Goal: Task Accomplishment & Management: Use online tool/utility

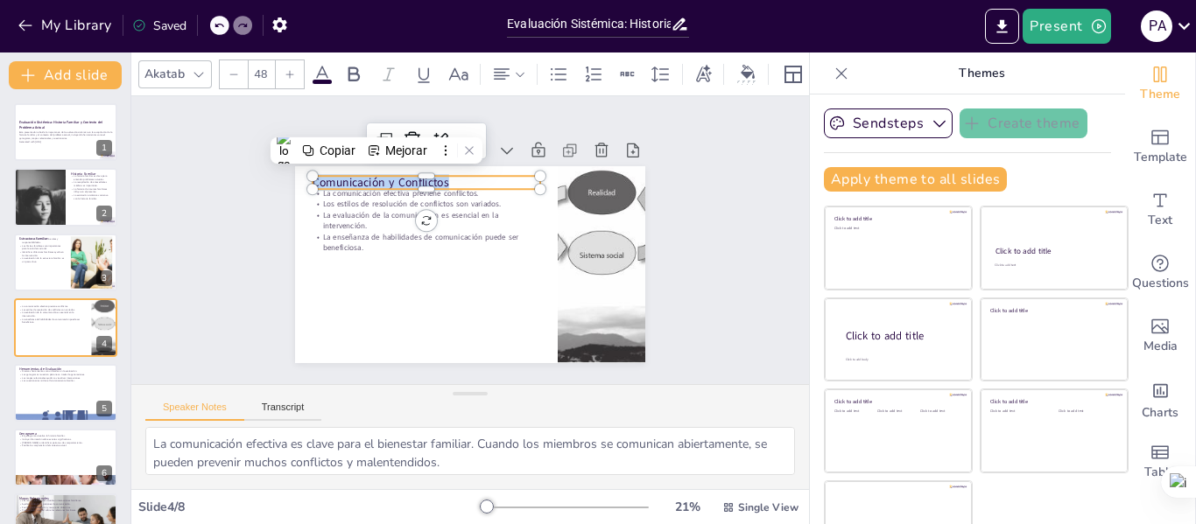
scroll to position [21, 0]
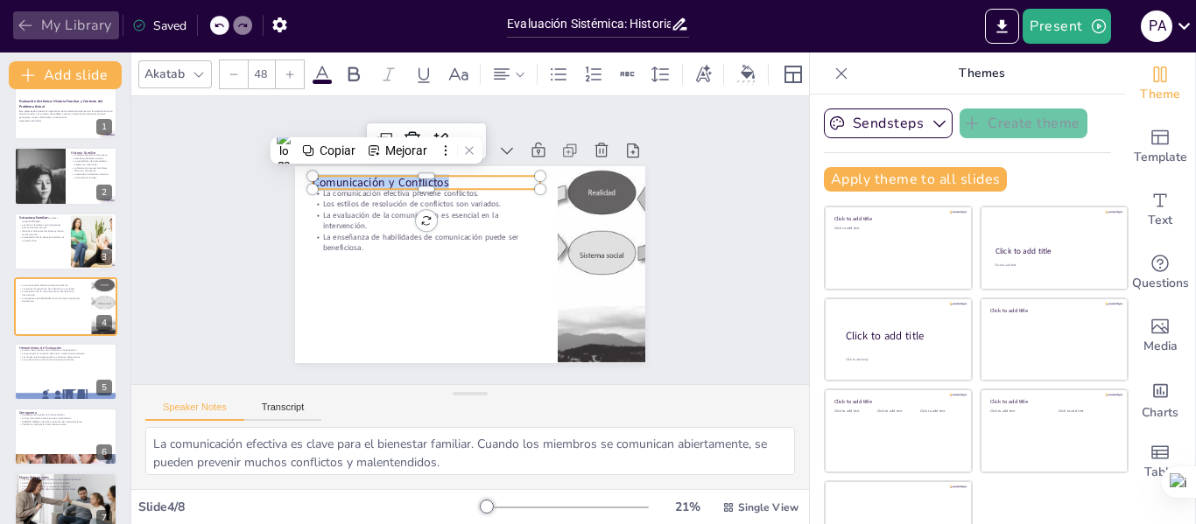
click at [46, 19] on button "My Library" at bounding box center [66, 25] width 106 height 28
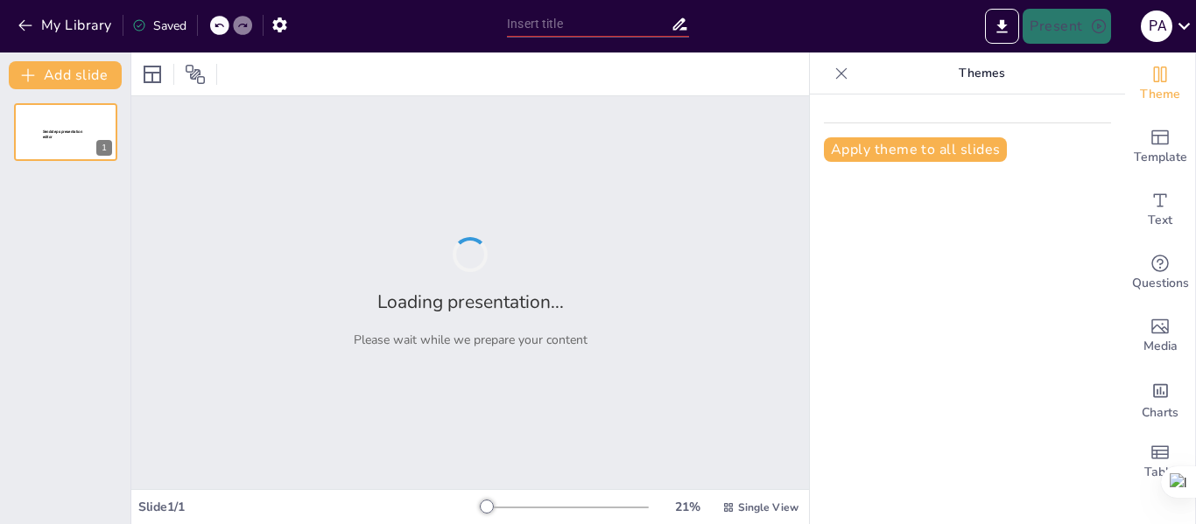
type input "Fundamentos de la Psicología Humanista: Un Enfoque Integral"
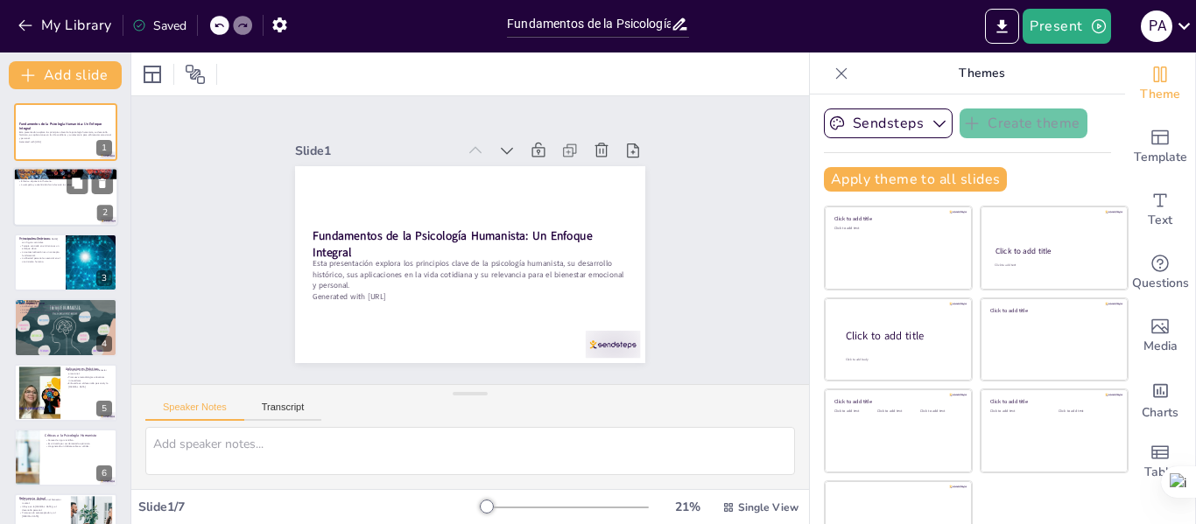
click at [35, 209] on div at bounding box center [65, 198] width 105 height 60
type textarea "La década de 1950 fue un período crucial para el desarrollo de la psicología hu…"
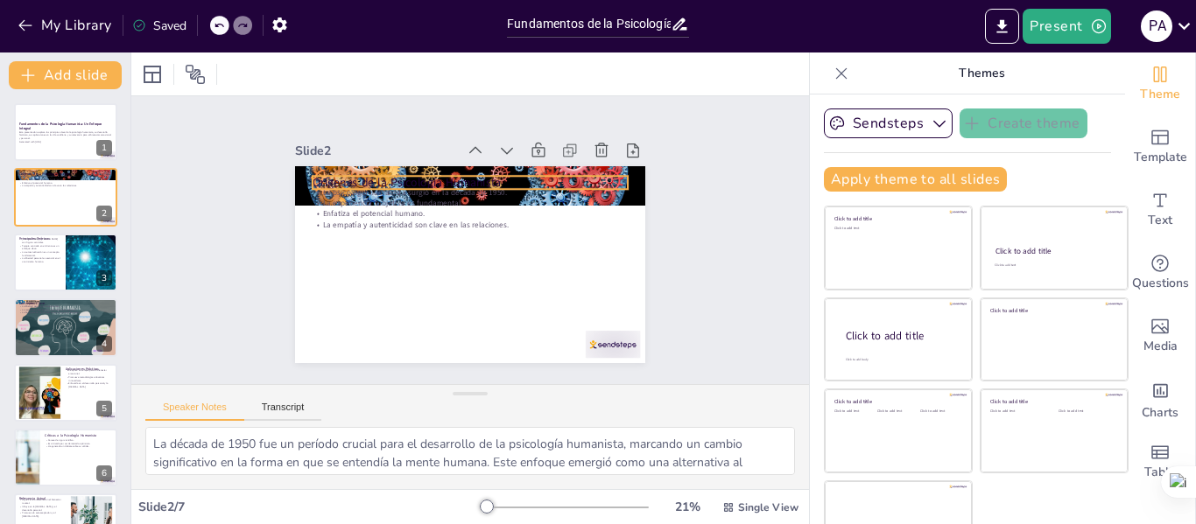
click at [382, 172] on p "Orígenes de la Psicología Humanista" at bounding box center [483, 184] width 312 height 81
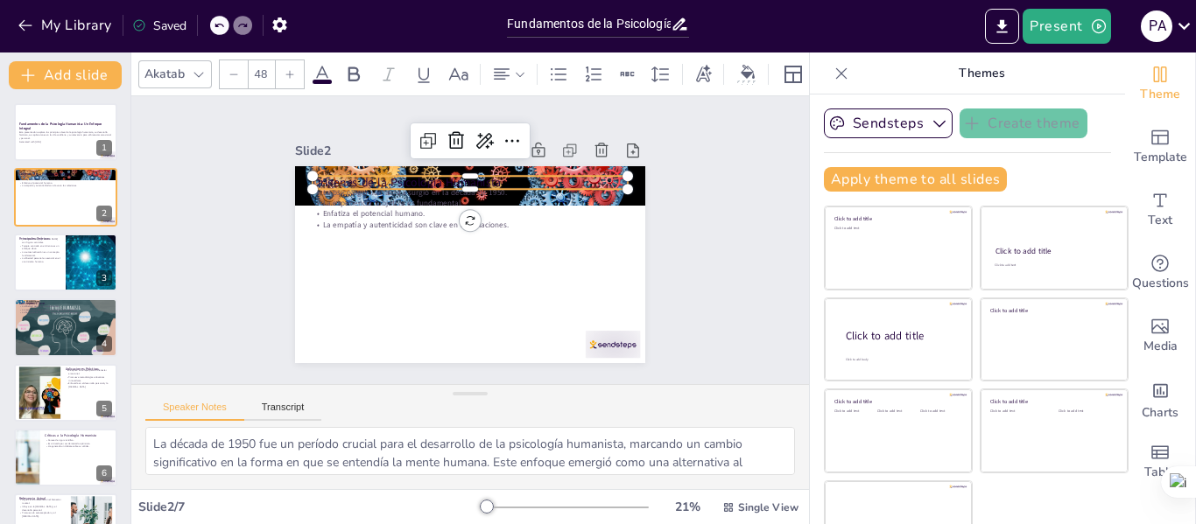
click at [423, 175] on p "Orígenes de la Psicología Humanista" at bounding box center [483, 184] width 312 height 81
click at [423, 175] on p "Orígenes de la Psicología Humanista" at bounding box center [487, 185] width 305 height 113
drag, startPoint x: 453, startPoint y: 175, endPoint x: 228, endPoint y: 189, distance: 225.4
click at [228, 189] on div "Slide 1 Fundamentos de la Psicología Humanista: Un Enfoque Integral Esta presen…" at bounding box center [469, 241] width 489 height 334
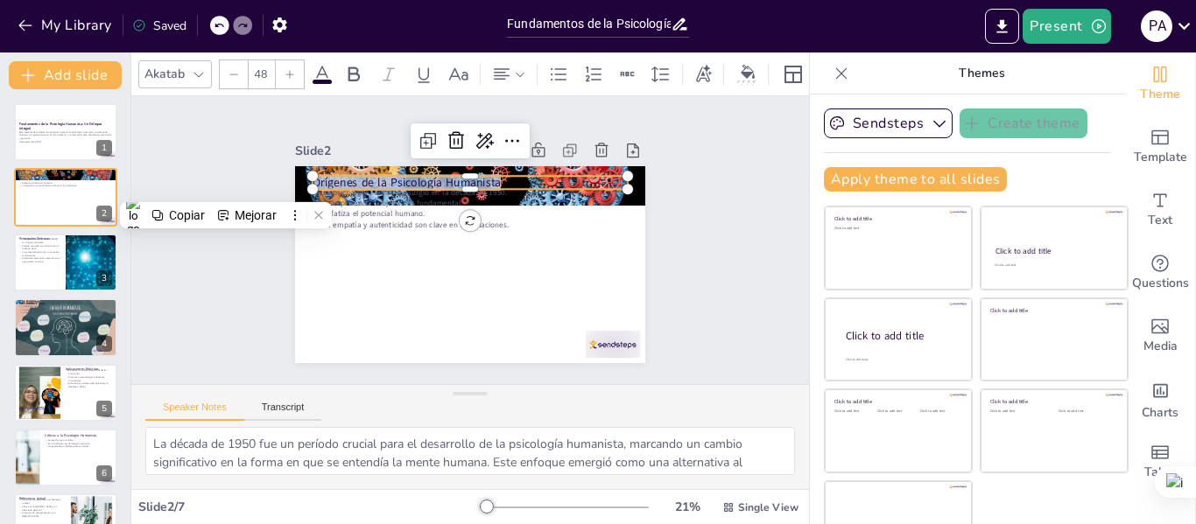
drag, startPoint x: 523, startPoint y: 176, endPoint x: 184, endPoint y: 201, distance: 339.7
click at [184, 201] on div "Slide 1 Fundamentos de la Psicología Humanista: Un Enfoque Integral Esta presen…" at bounding box center [470, 240] width 723 height 423
copy p "Orígenes de la Psicología Humanista"
